Goal: Task Accomplishment & Management: Use online tool/utility

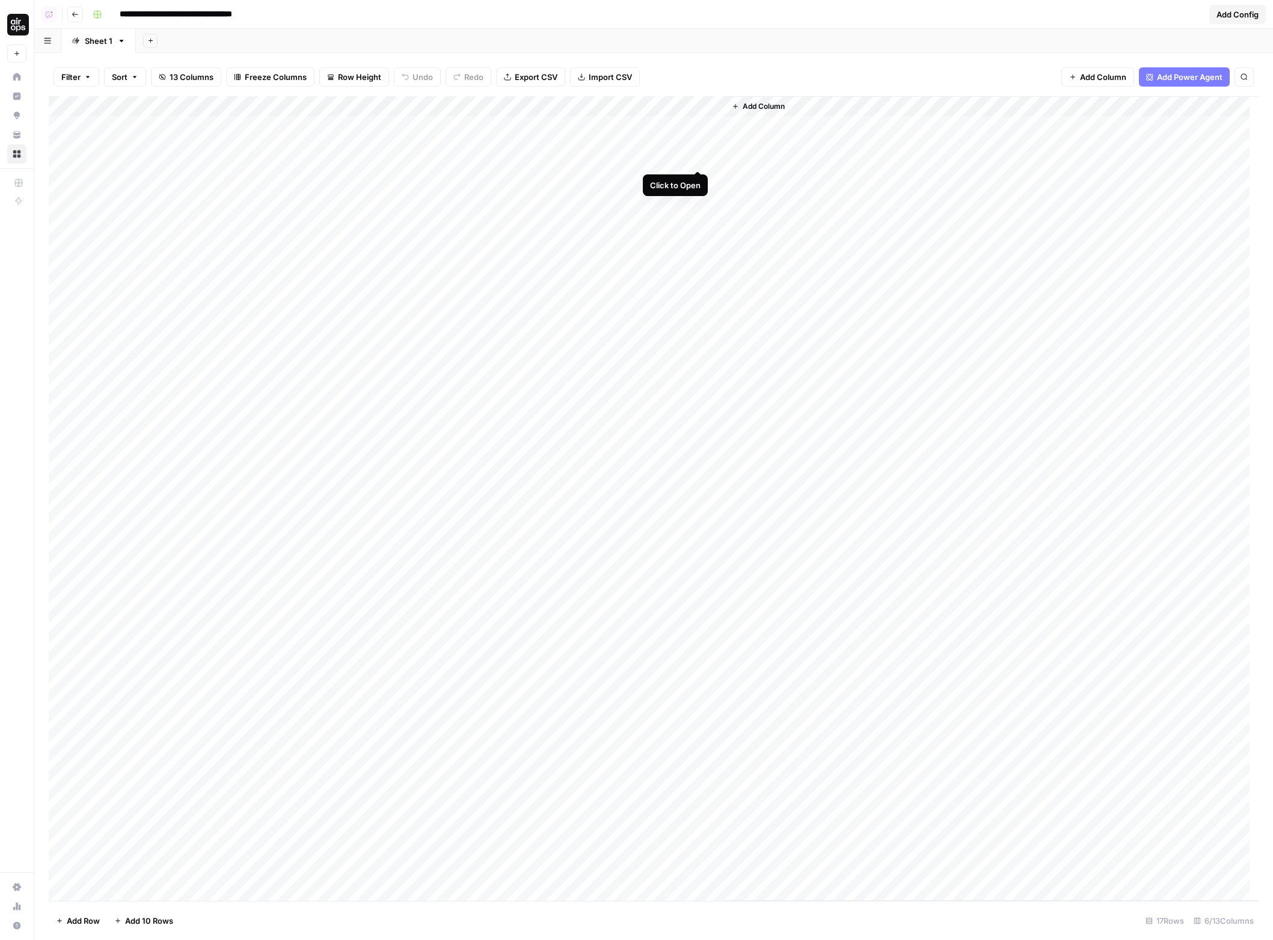
click at [695, 126] on div "Add Column" at bounding box center [654, 498] width 1210 height 805
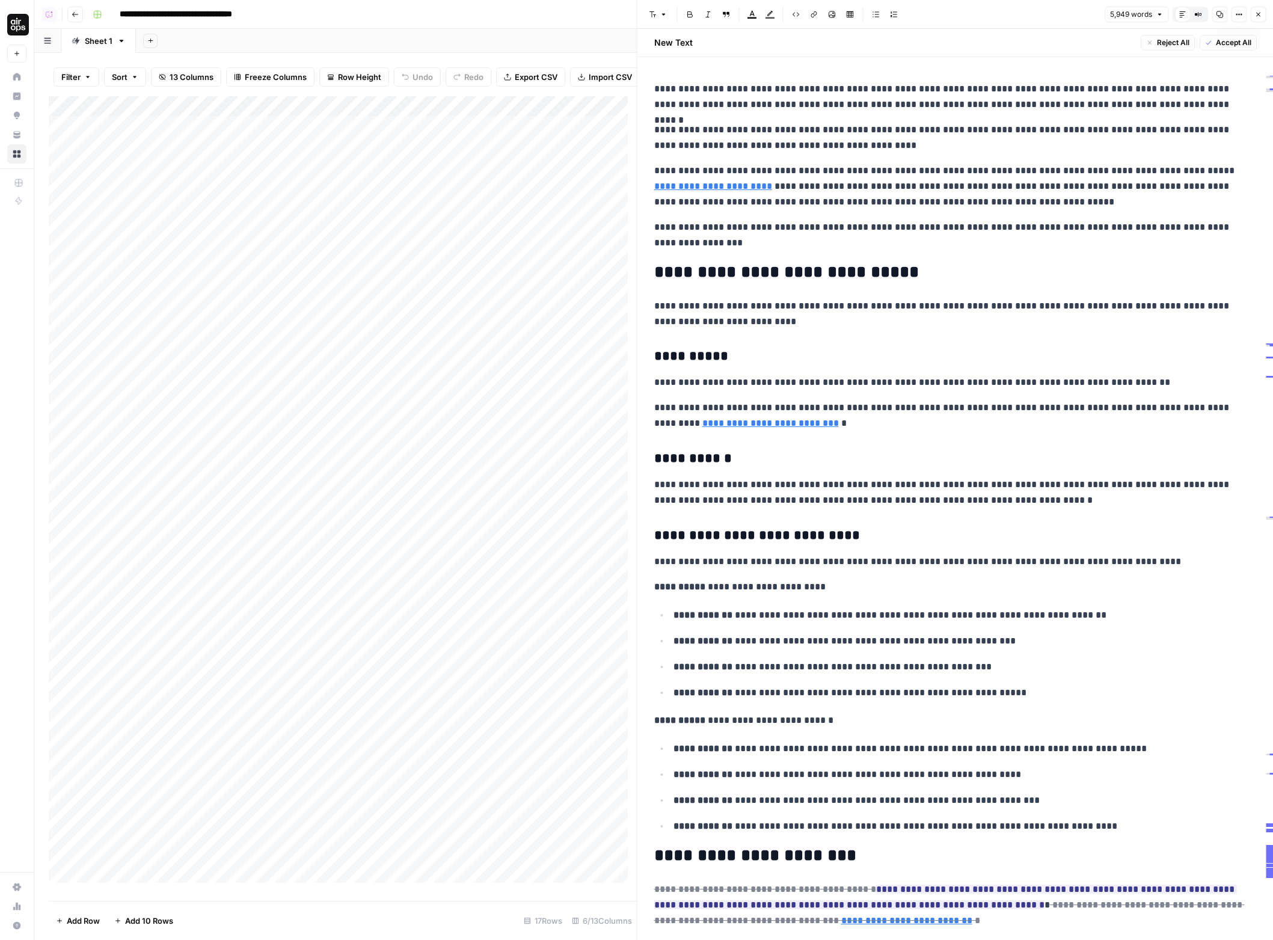
click at [1234, 15] on button "Options" at bounding box center [1239, 15] width 16 height 16
click at [1193, 126] on span "Code" at bounding box center [1203, 128] width 58 height 12
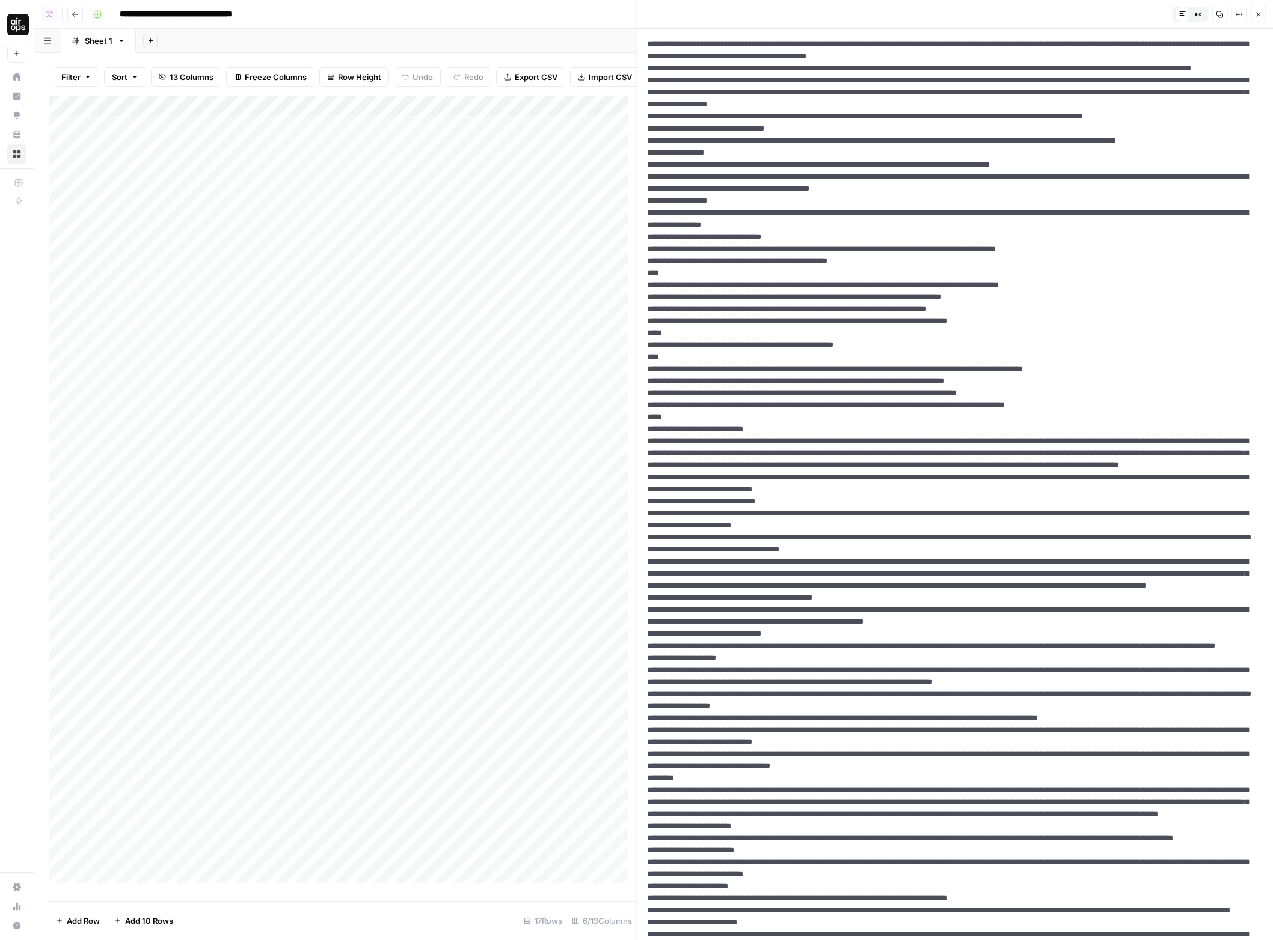
click at [1240, 11] on icon "button" at bounding box center [1238, 14] width 7 height 7
click at [1198, 90] on span "HTML" at bounding box center [1203, 94] width 58 height 12
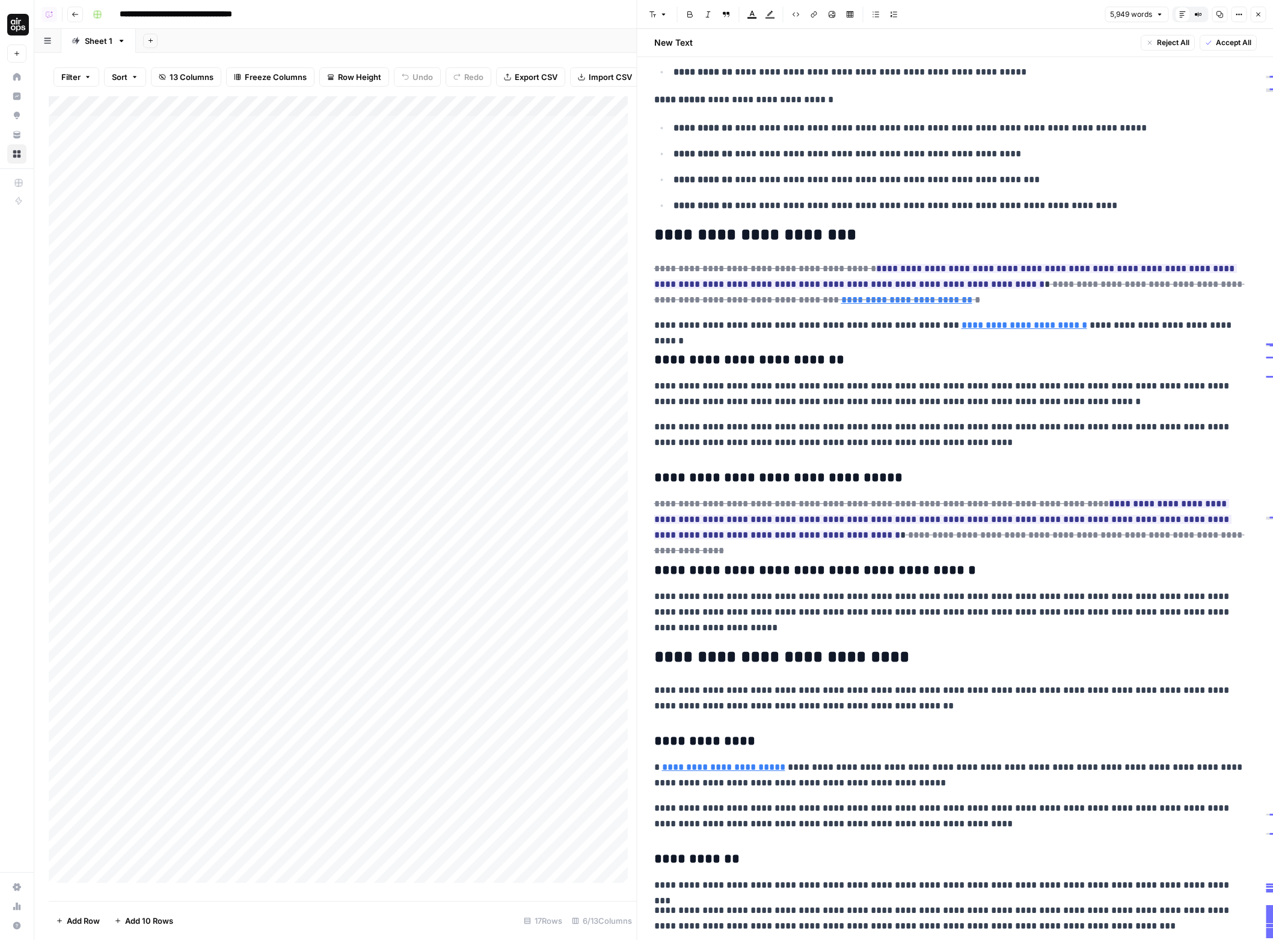
scroll to position [624, 0]
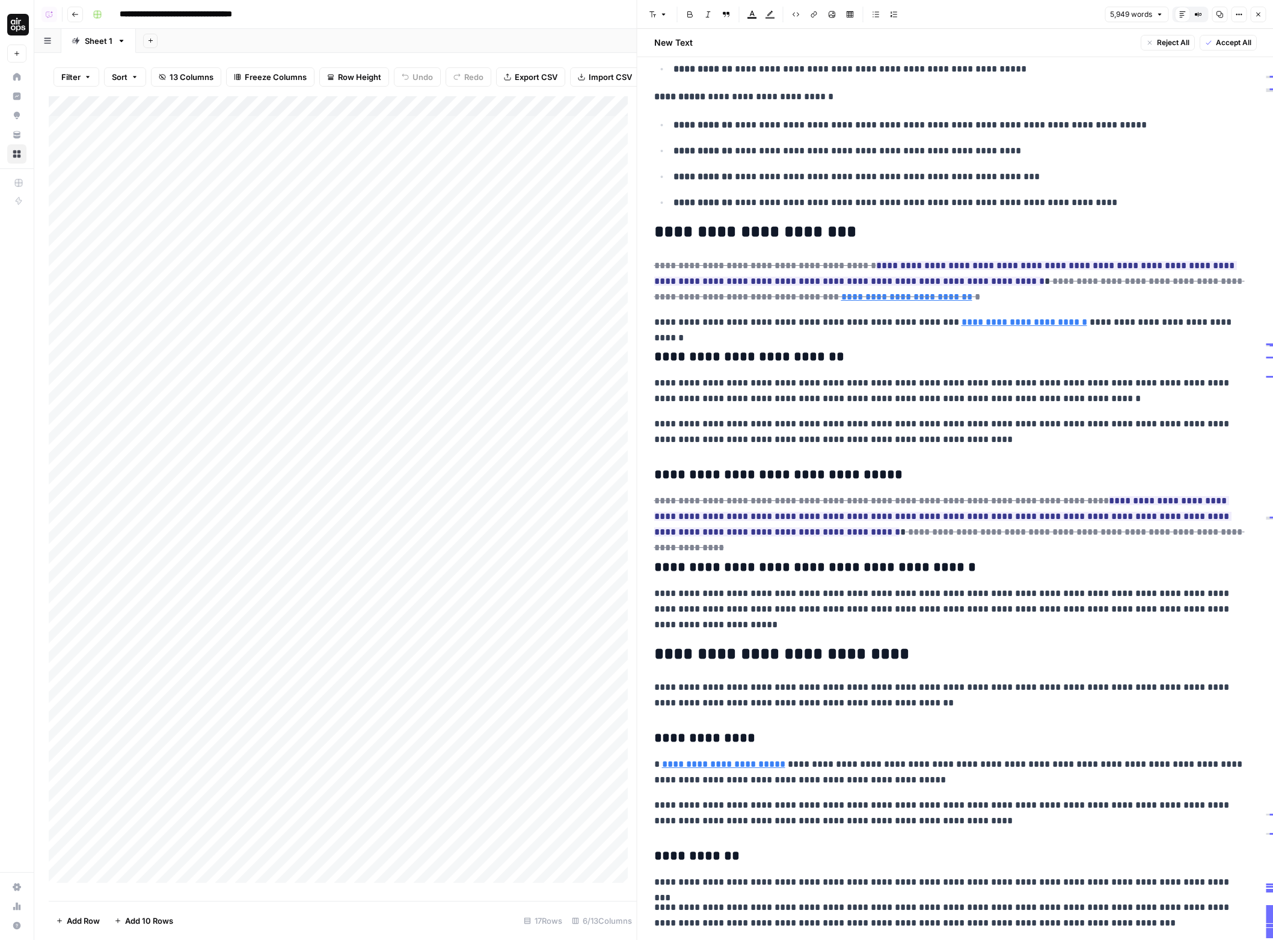
click at [1254, 20] on button "Close" at bounding box center [1258, 15] width 16 height 16
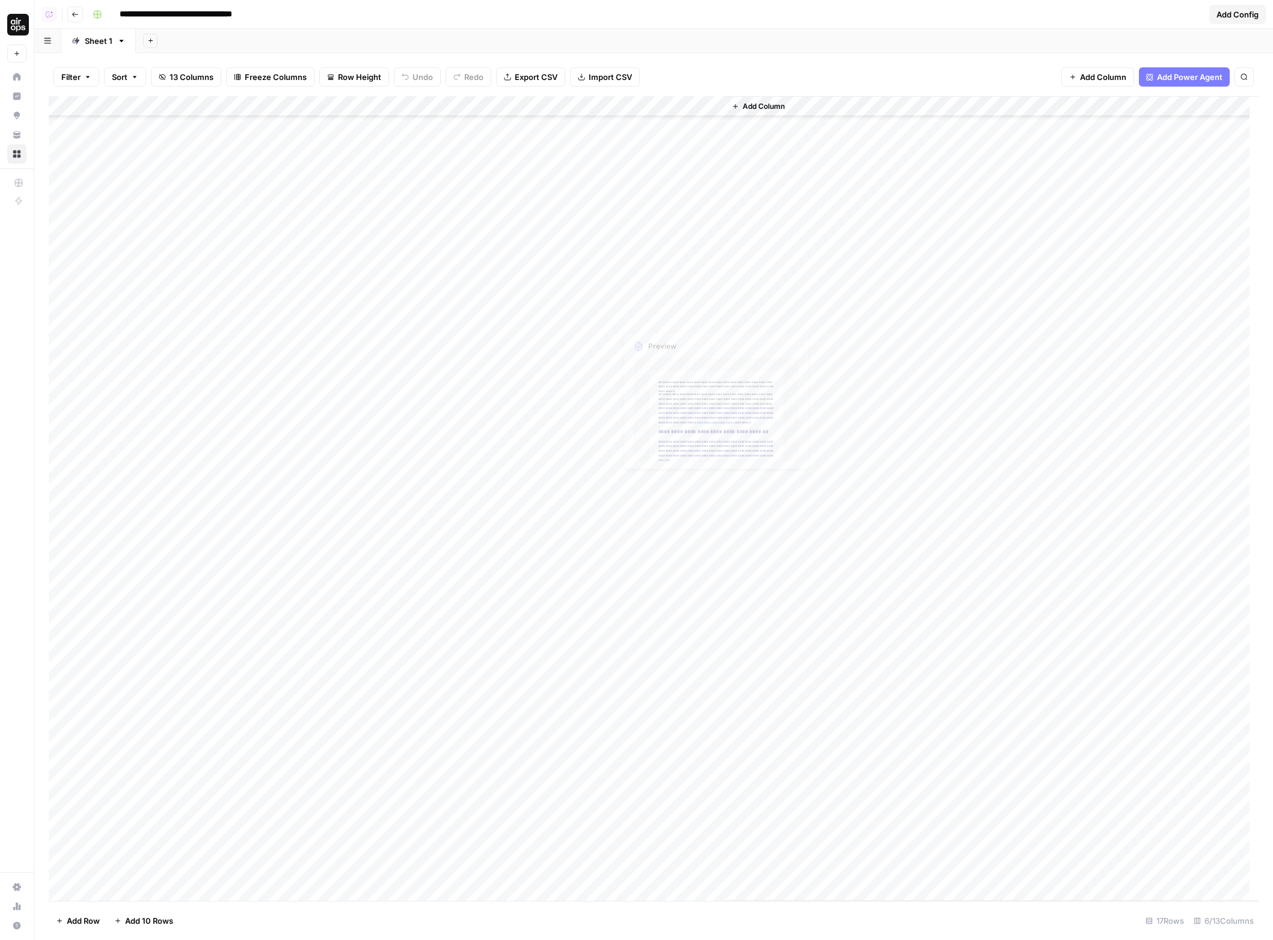
scroll to position [135, 0]
click at [678, 788] on div "Add Column" at bounding box center [654, 498] width 1210 height 805
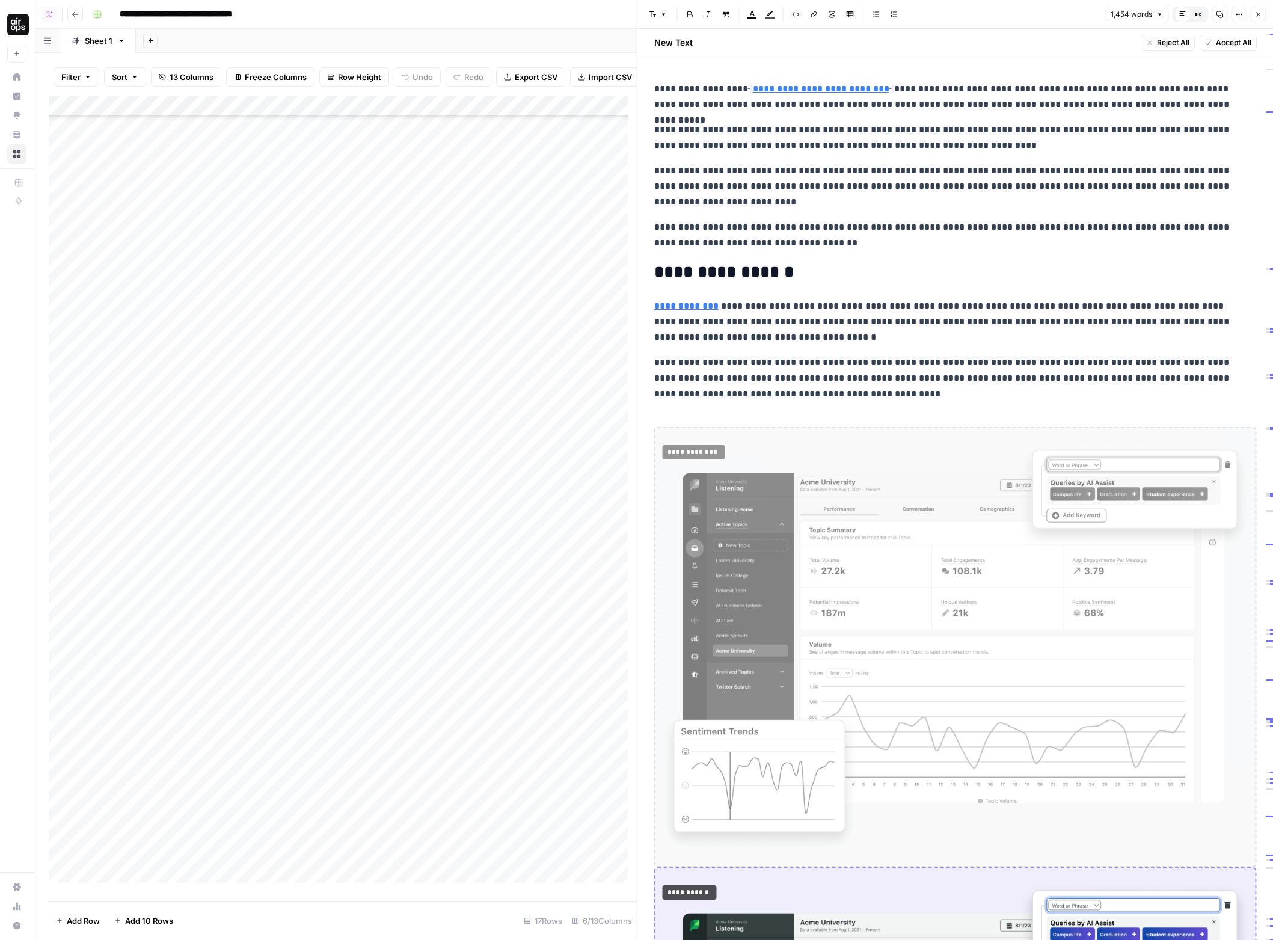
click at [1240, 10] on button "Options" at bounding box center [1239, 15] width 16 height 16
click at [1216, 123] on span "Code" at bounding box center [1203, 128] width 58 height 12
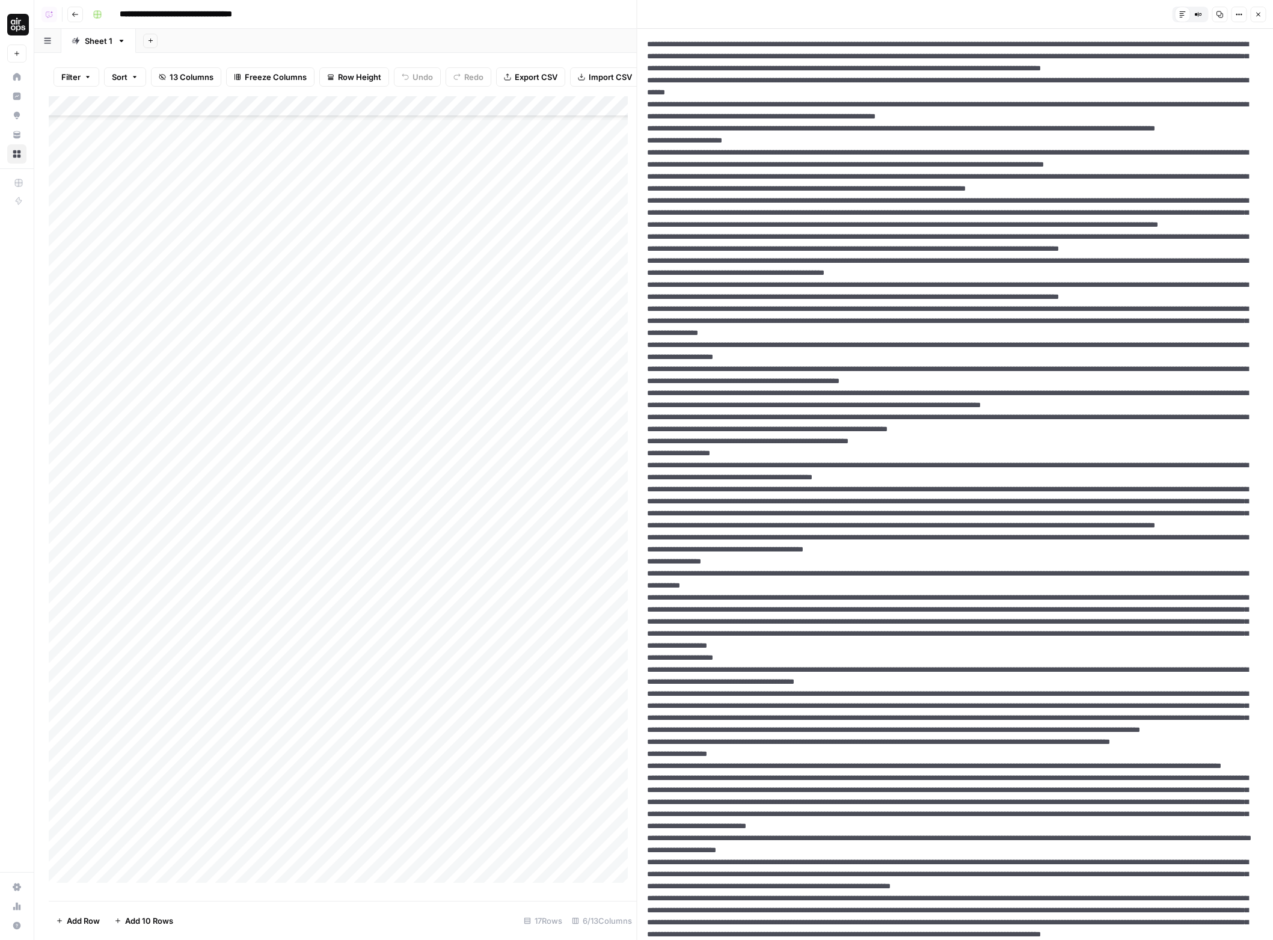
click at [1249, 16] on div "Default Editor Compare Old vs New Content Copy Options Close" at bounding box center [1217, 15] width 97 height 16
click at [1259, 15] on icon "button" at bounding box center [1259, 15] width 4 height 4
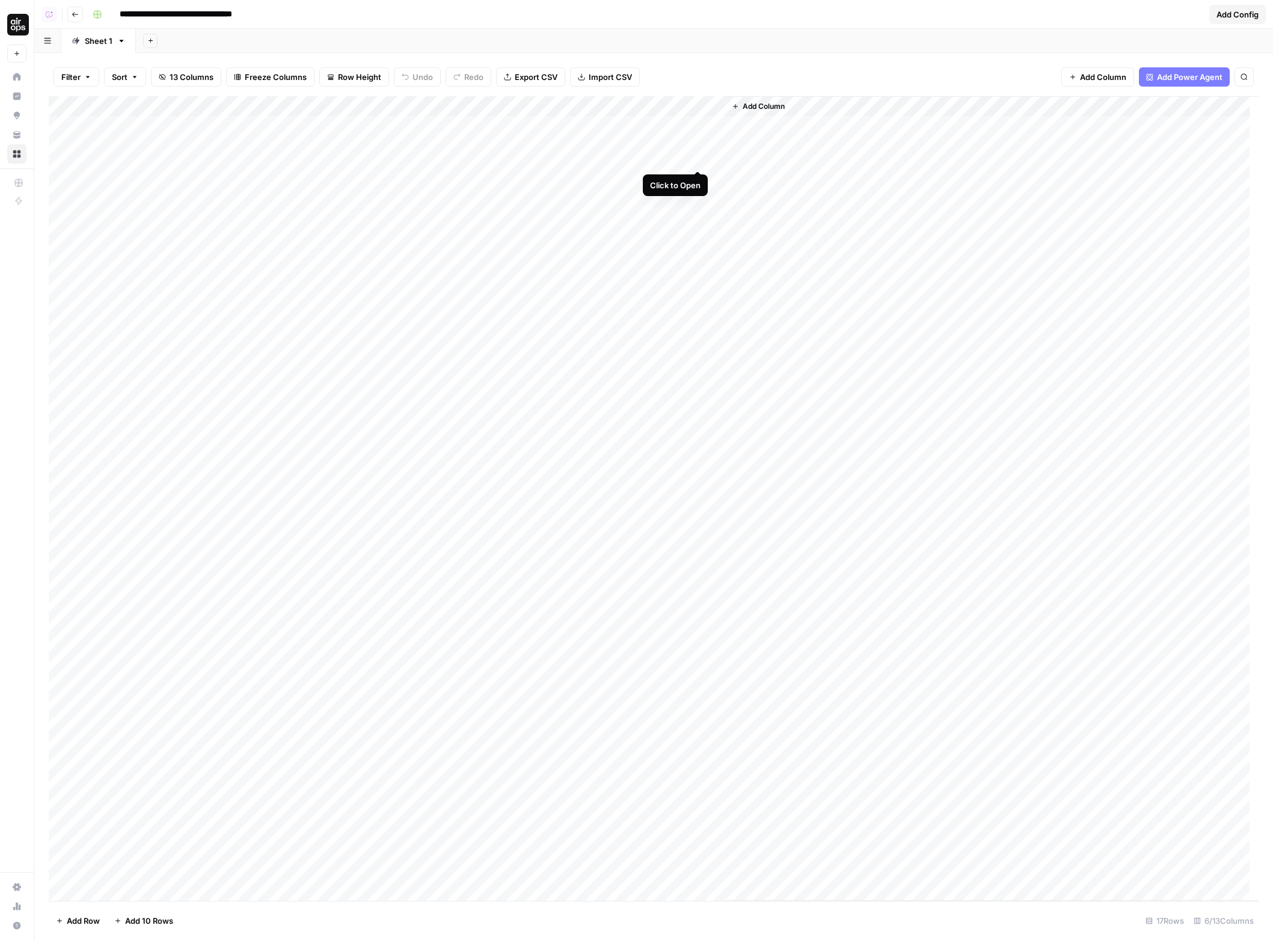
click at [698, 127] on div "Add Column" at bounding box center [654, 498] width 1210 height 805
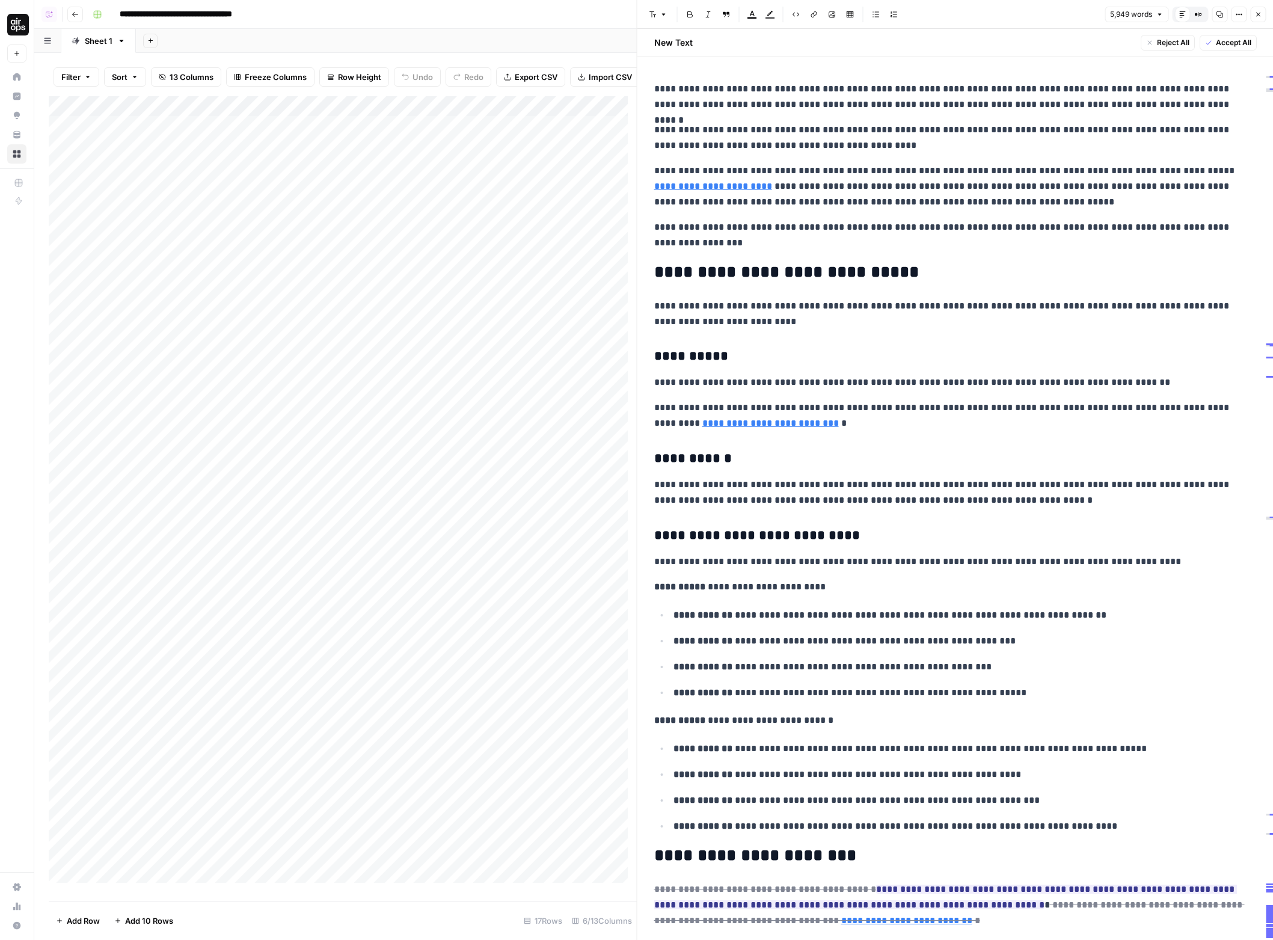
click at [1235, 15] on icon "button" at bounding box center [1238, 14] width 7 height 7
click at [1201, 126] on span "Code" at bounding box center [1203, 128] width 58 height 12
